Goal: Information Seeking & Learning: Compare options

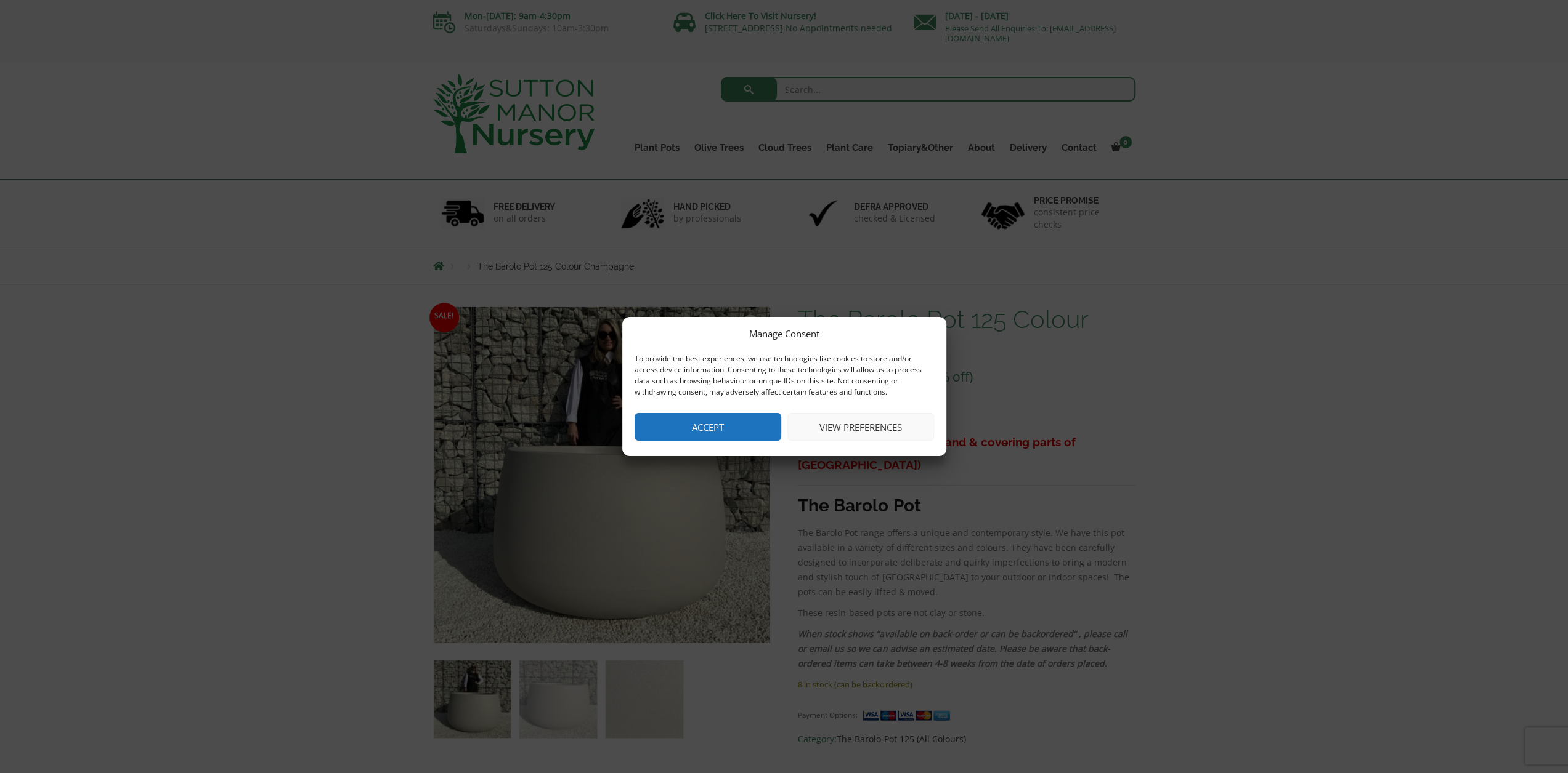
click at [725, 422] on button "Accept" at bounding box center [708, 427] width 147 height 28
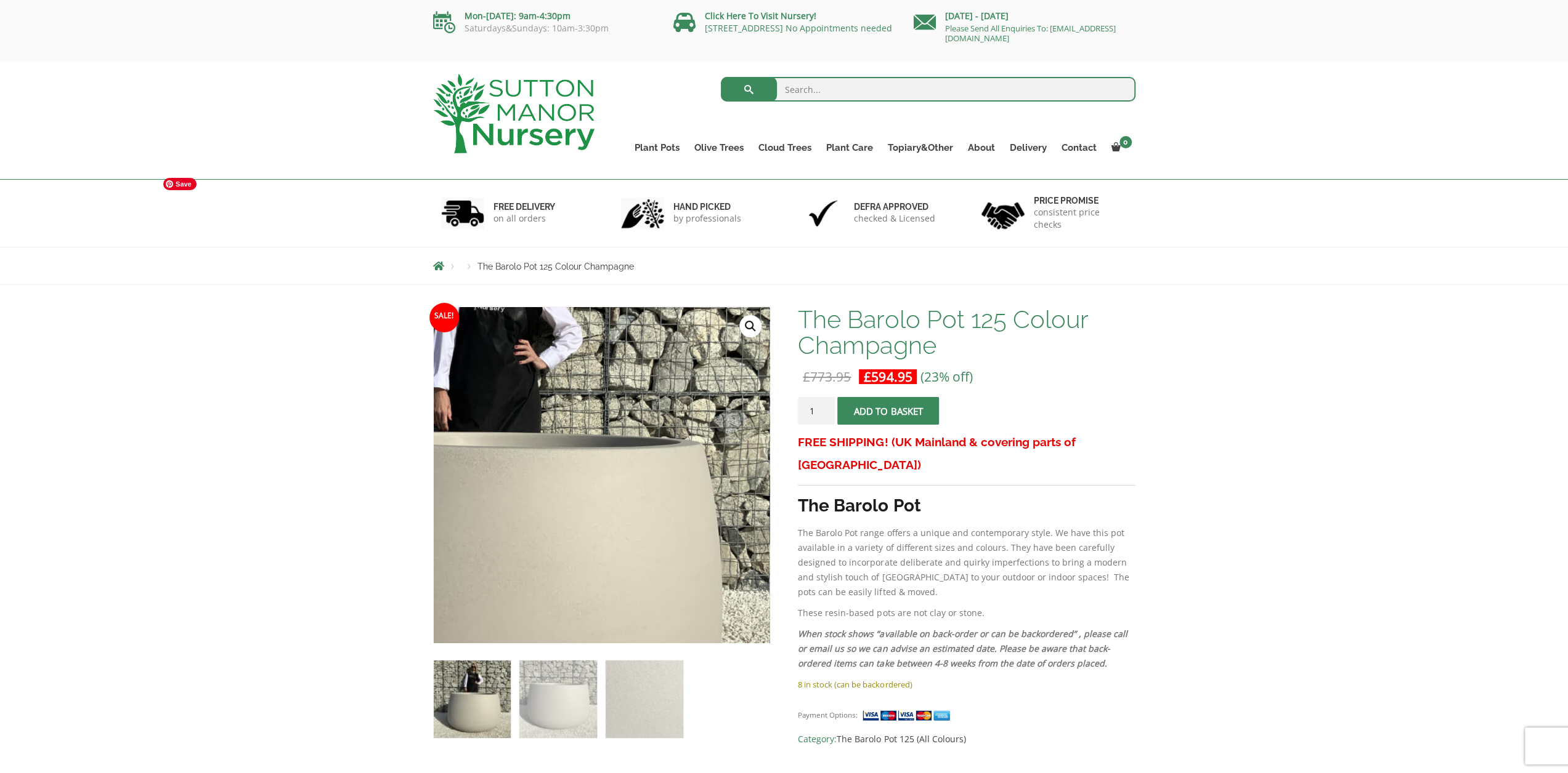
click at [714, 462] on img at bounding box center [494, 486] width 616 height 616
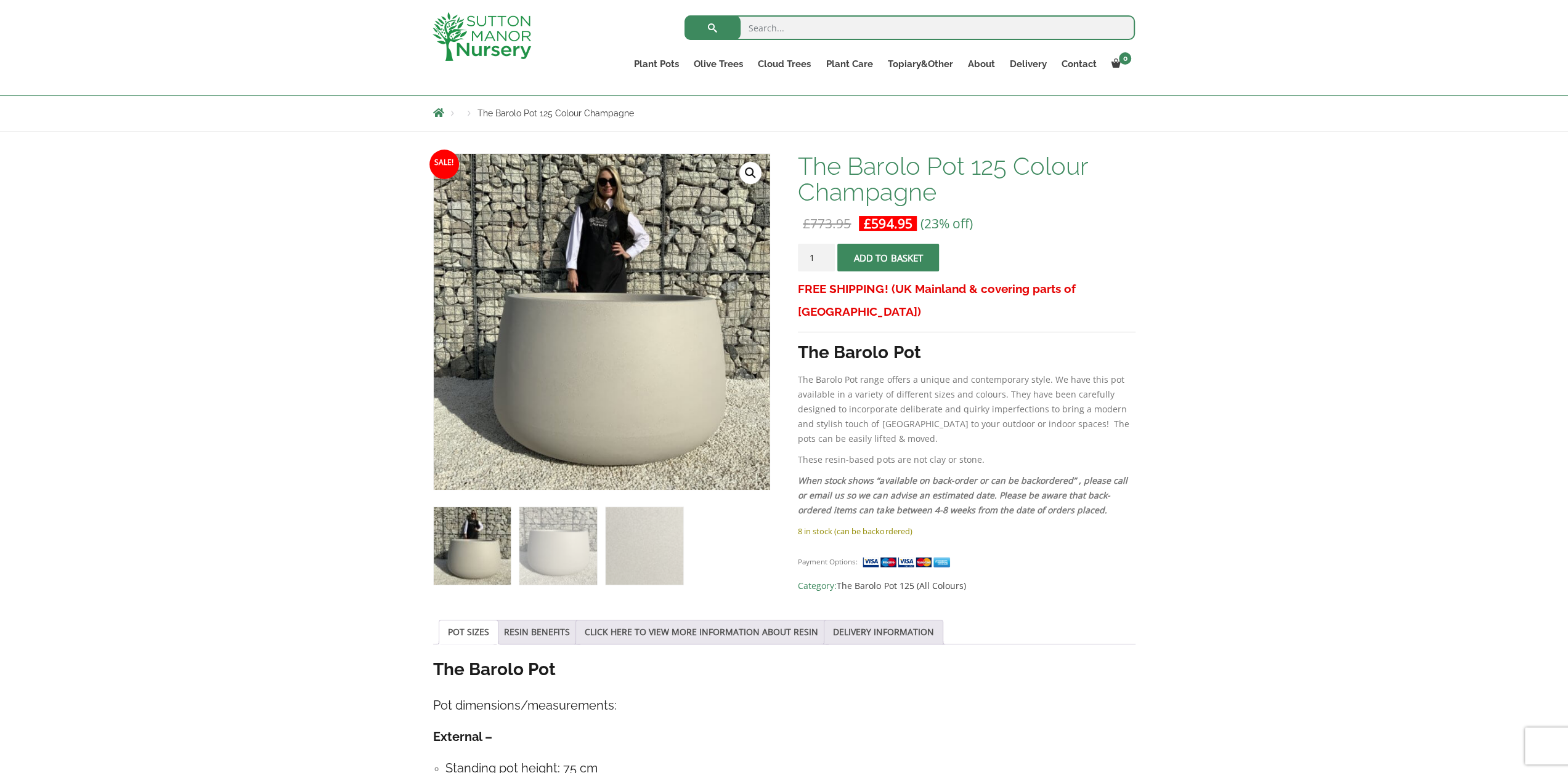
scroll to position [123, 0]
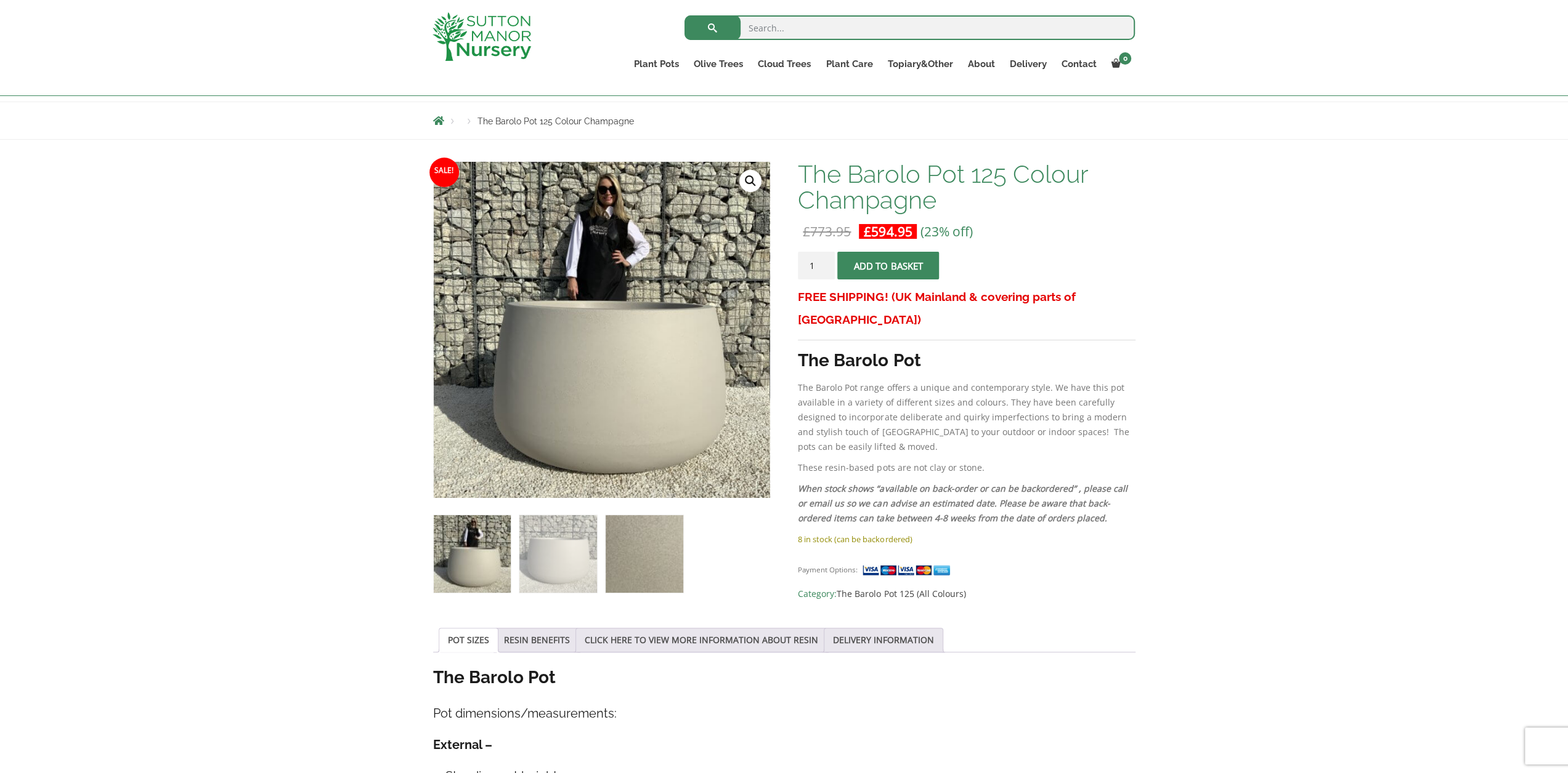
click at [627, 556] on img at bounding box center [644, 554] width 77 height 77
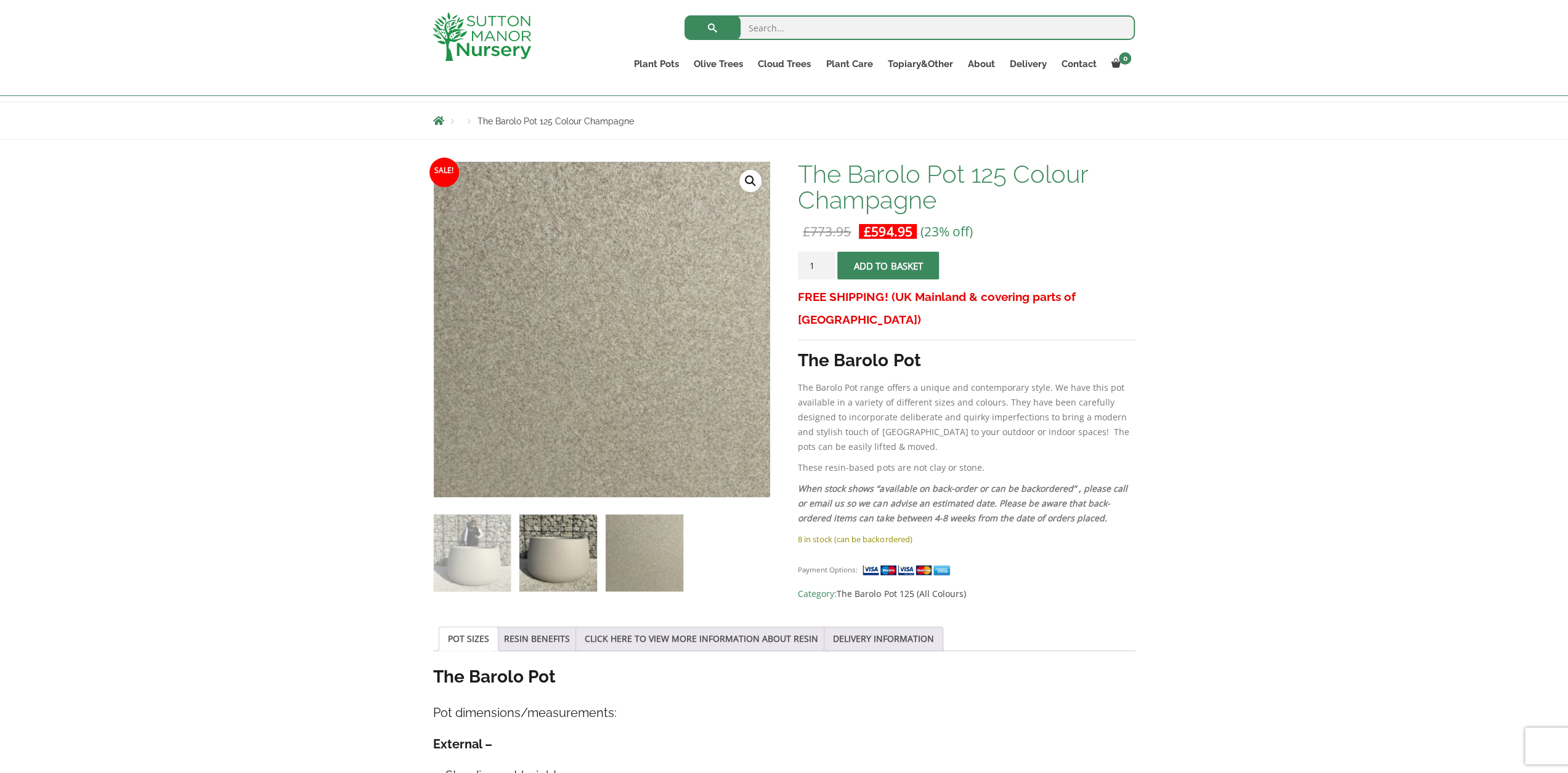
click at [579, 557] on img at bounding box center [558, 553] width 77 height 77
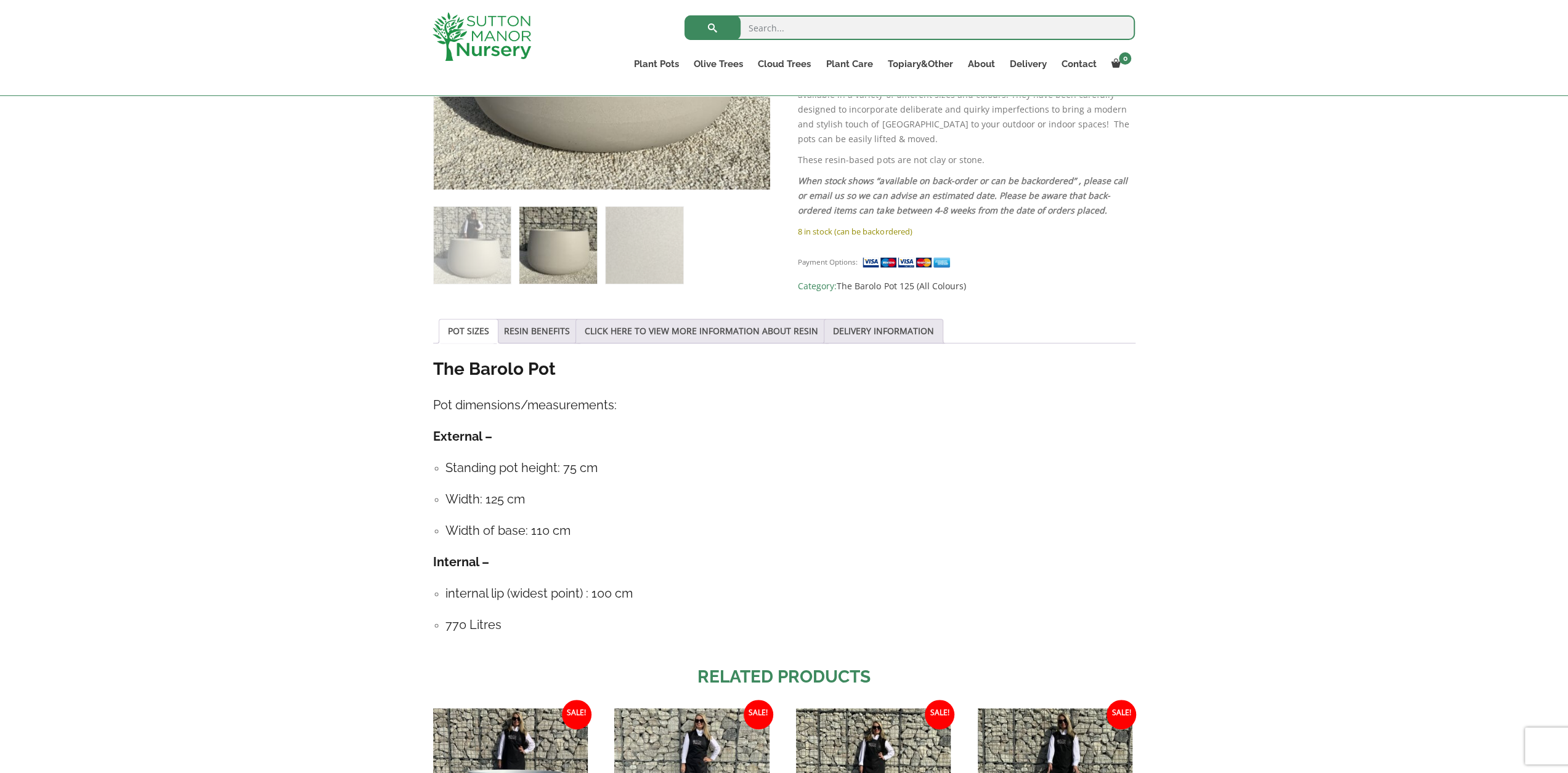
scroll to position [677, 0]
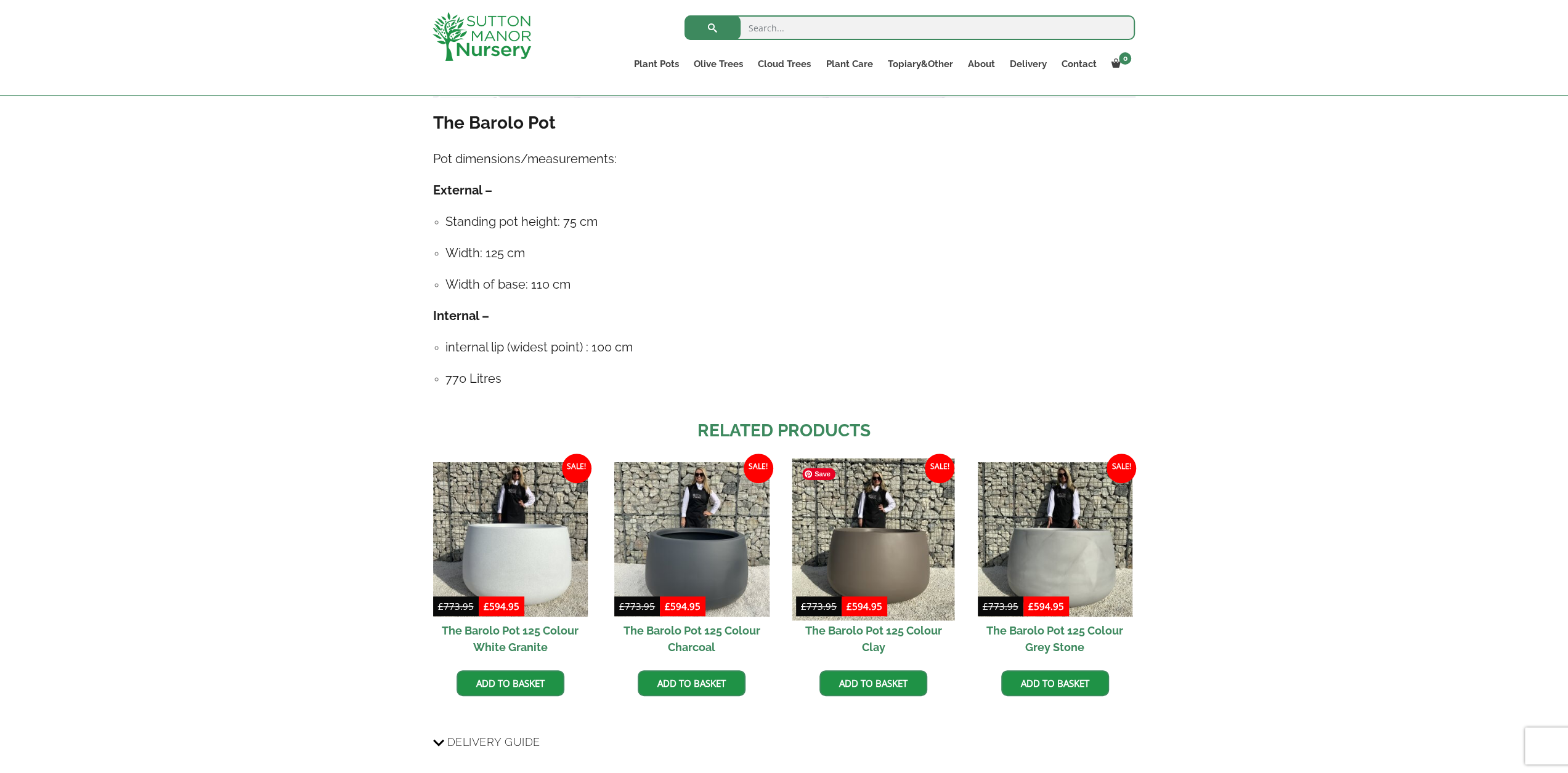
click at [866, 554] on img at bounding box center [873, 540] width 163 height 163
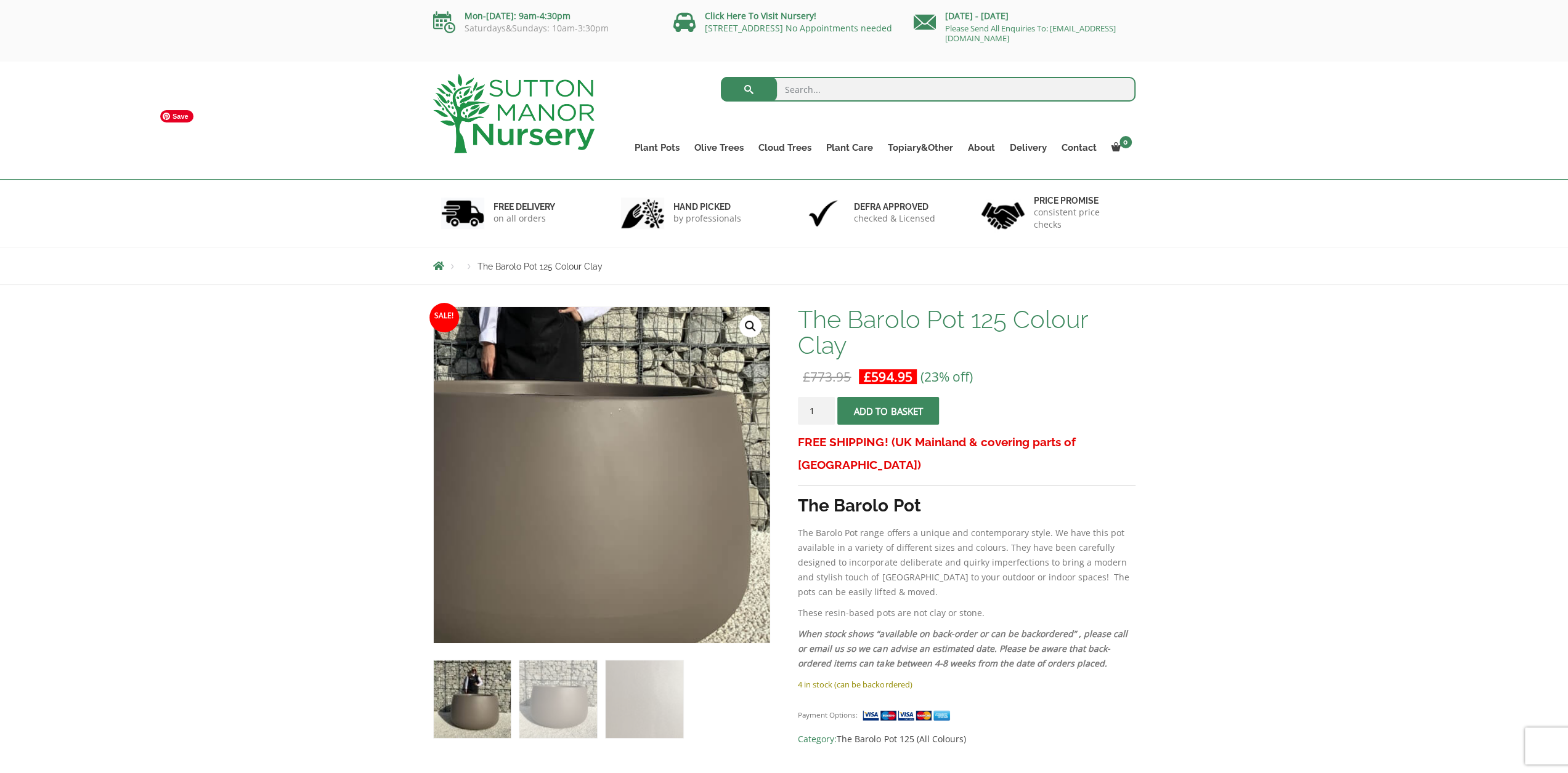
click at [678, 536] on img at bounding box center [537, 424] width 616 height 616
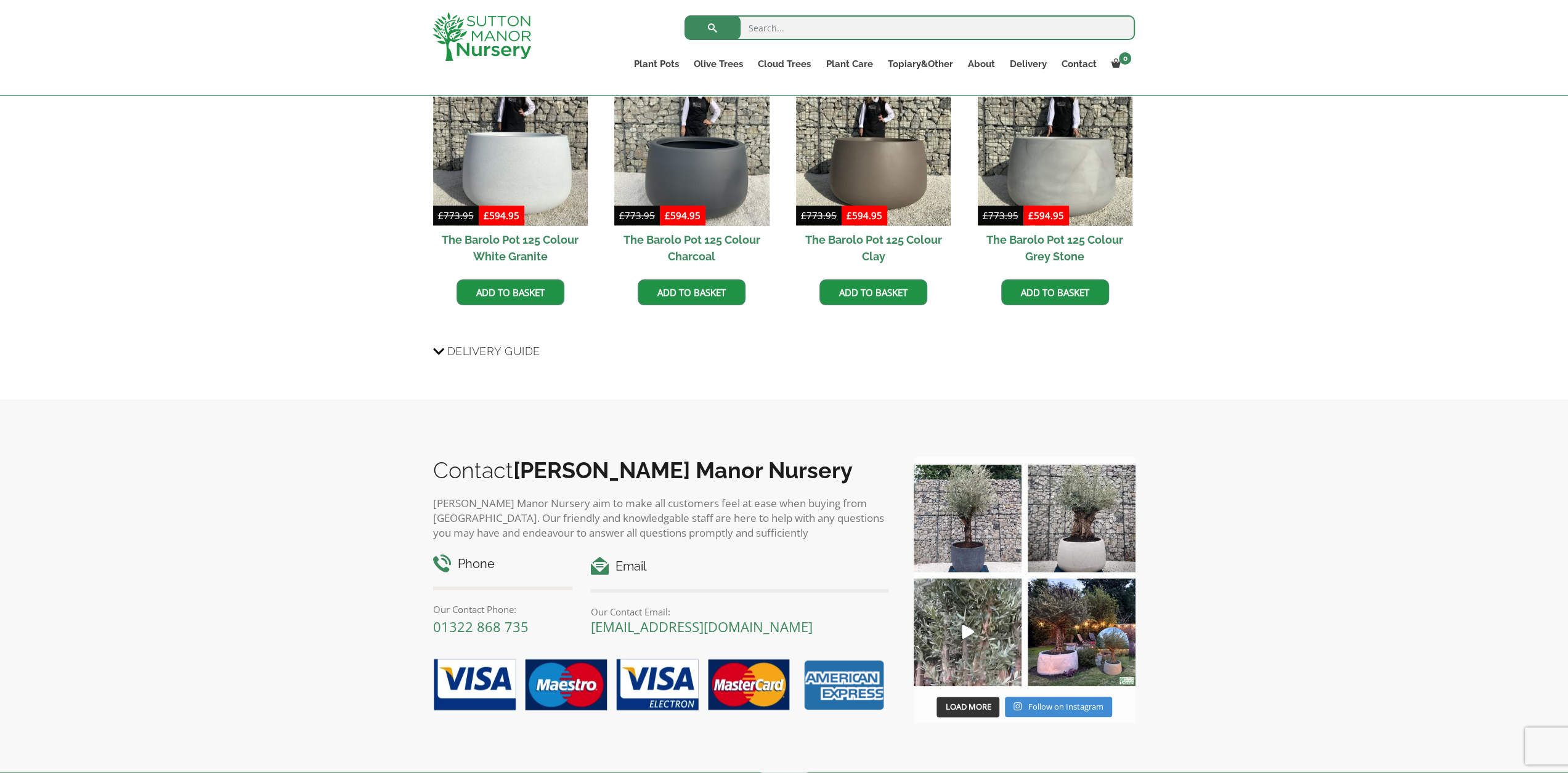
scroll to position [1170, 0]
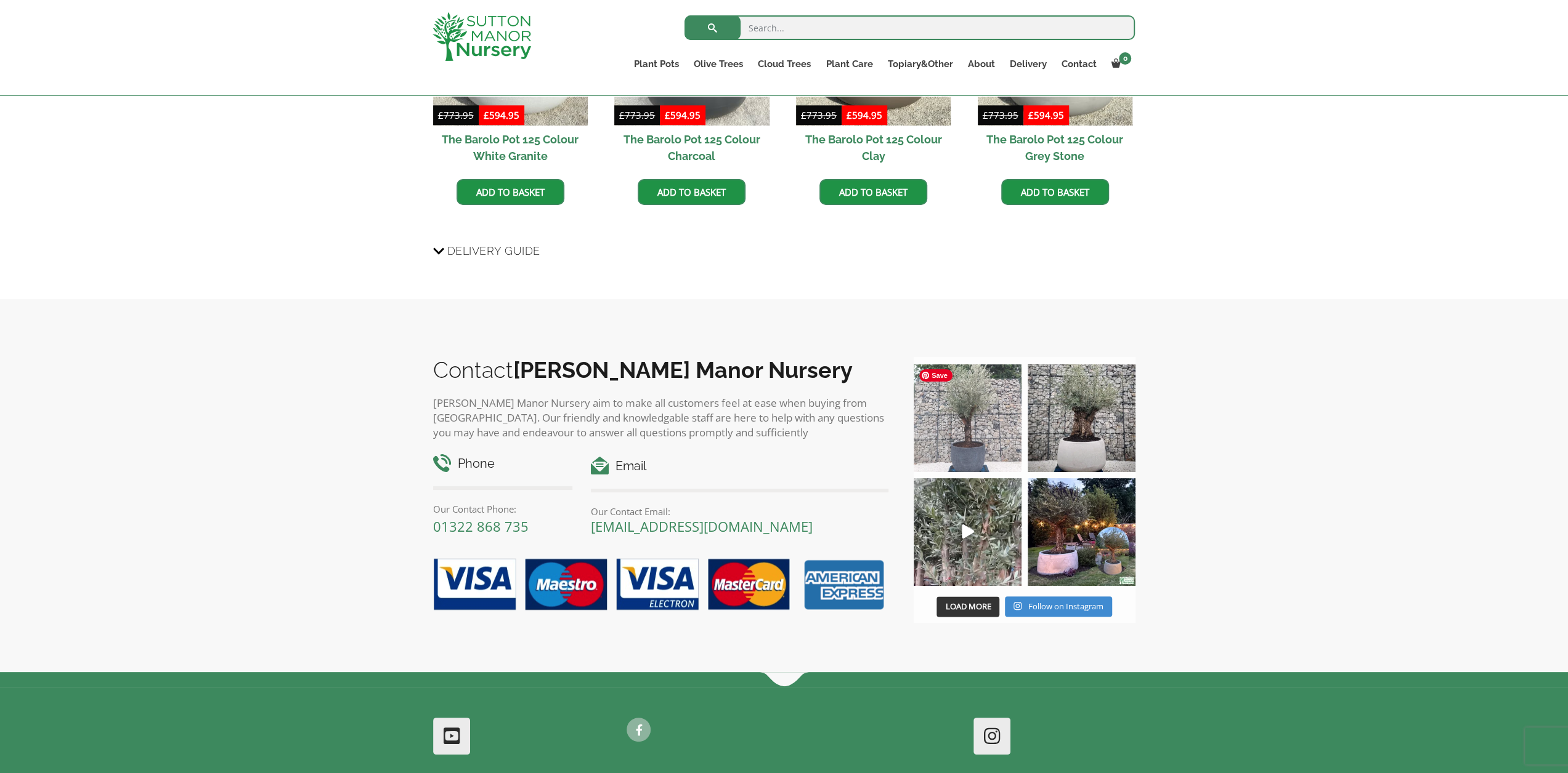
click at [990, 430] on img at bounding box center [967, 418] width 108 height 108
